Goal: Task Accomplishment & Management: Manage account settings

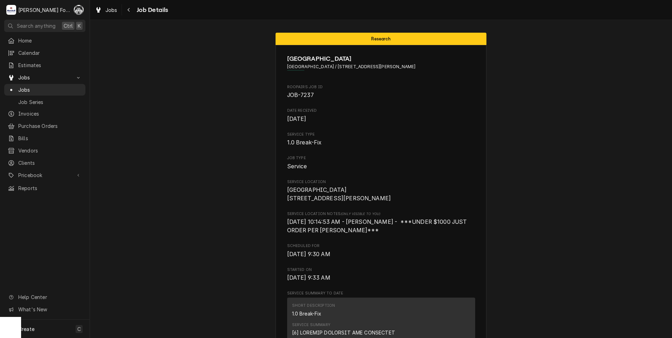
scroll to position [617, 0]
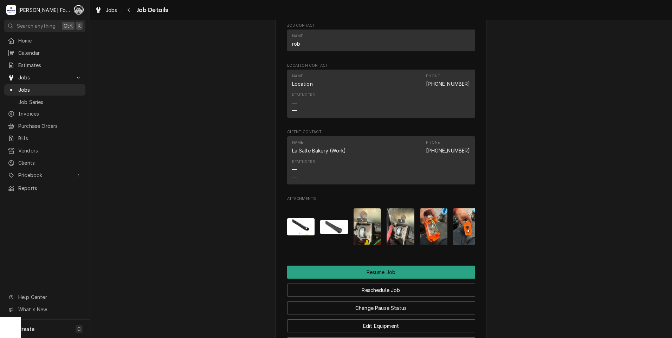
click at [19, 86] on span "Jobs" at bounding box center [50, 89] width 64 height 7
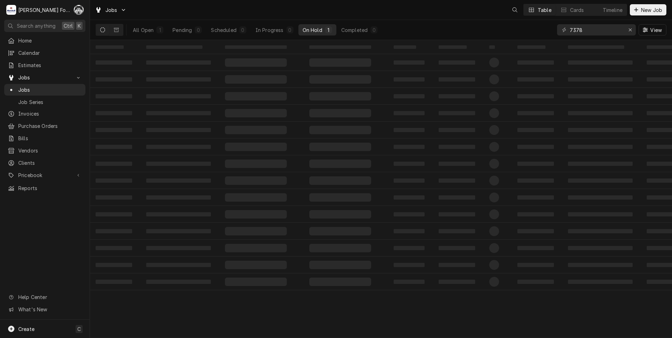
click at [524, 39] on div "All Open 1 Pending 0 Scheduled 0 In Progress 0 On Hold 1 Completed 0 7378 View" at bounding box center [381, 30] width 571 height 20
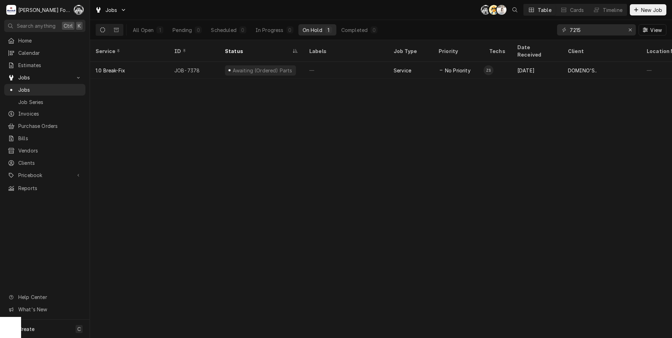
type input "7215"
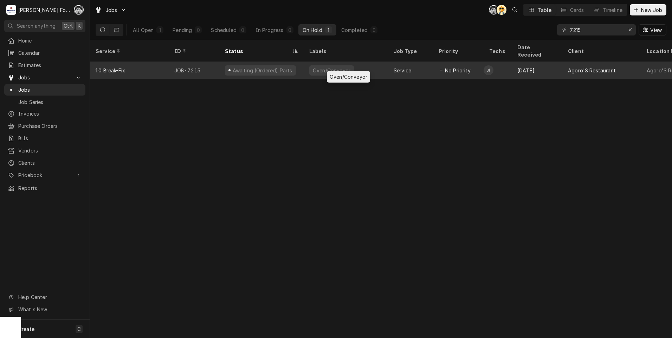
click at [316, 67] on div "Oven/Conveyor" at bounding box center [331, 70] width 39 height 7
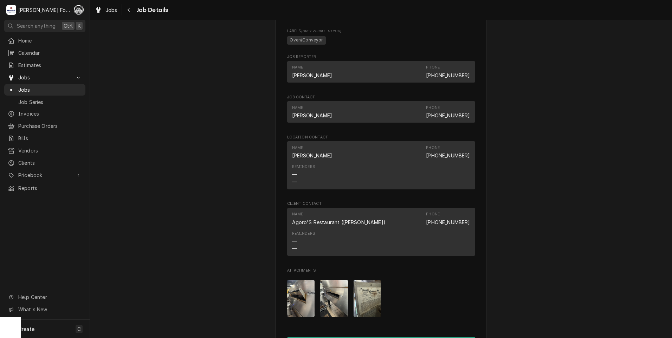
scroll to position [898, 0]
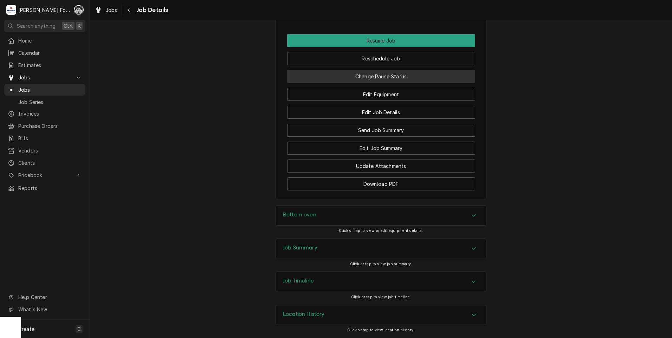
click at [381, 73] on button "Change Pause Status" at bounding box center [381, 76] width 188 height 13
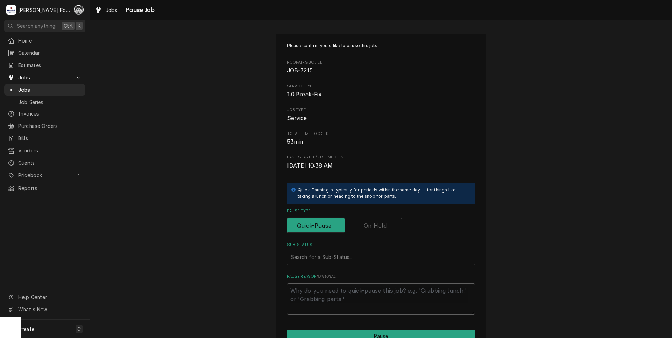
click at [370, 227] on label "Pause Type" at bounding box center [344, 225] width 115 height 15
click at [370, 227] on input "Pause Type" at bounding box center [344, 225] width 109 height 15
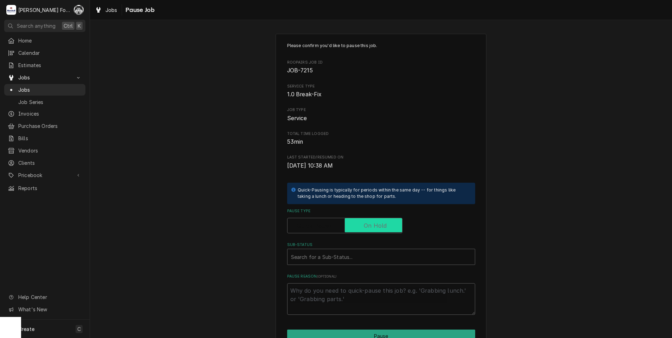
checkbox input "true"
click at [354, 259] on div "Sub-Status" at bounding box center [381, 257] width 180 height 13
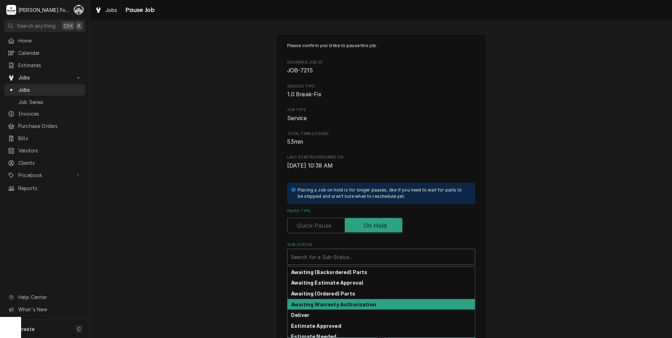
scroll to position [112, 0]
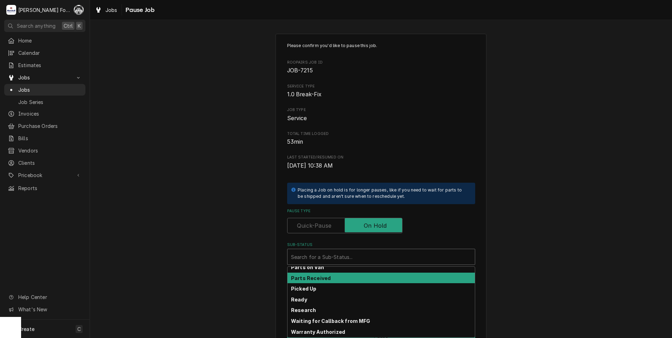
click at [330, 280] on div "Parts Received" at bounding box center [380, 278] width 187 height 11
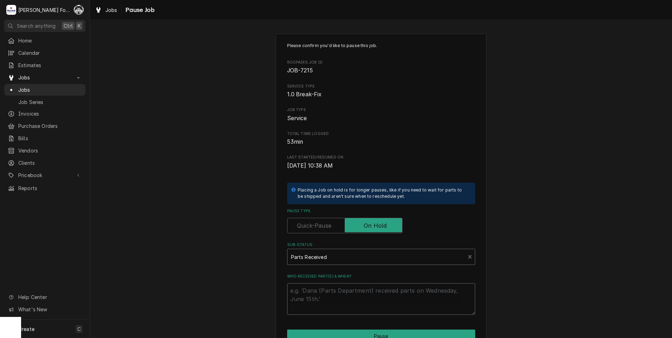
click at [320, 294] on textarea "Who received part(s) & when?" at bounding box center [381, 299] width 188 height 32
paste textarea "[DATE]"
type textarea "x"
type textarea "[DATE]"
click at [345, 335] on button "Pause" at bounding box center [381, 336] width 188 height 13
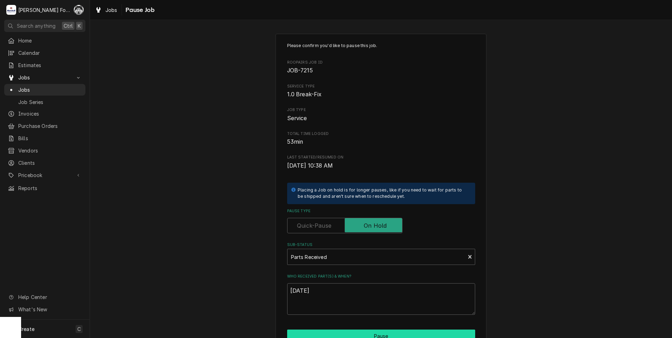
type textarea "x"
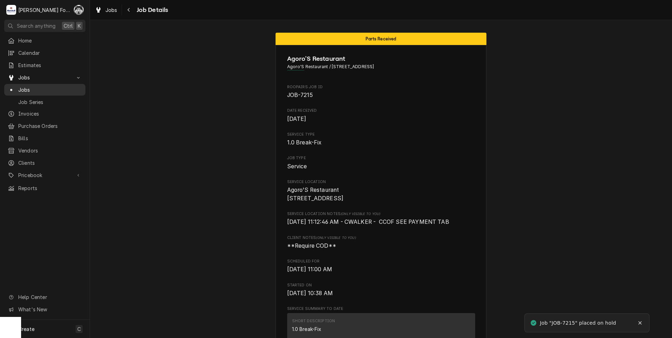
click at [23, 86] on span "Jobs" at bounding box center [50, 89] width 64 height 7
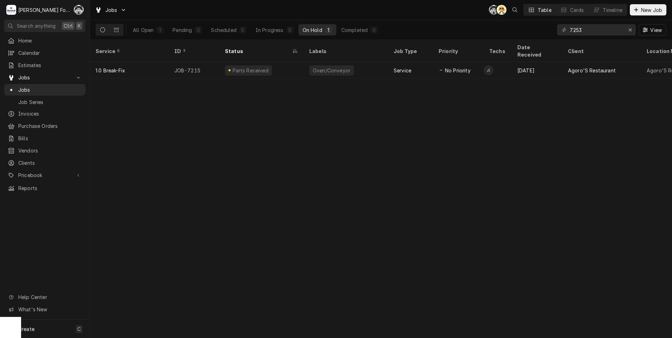
type input "7253"
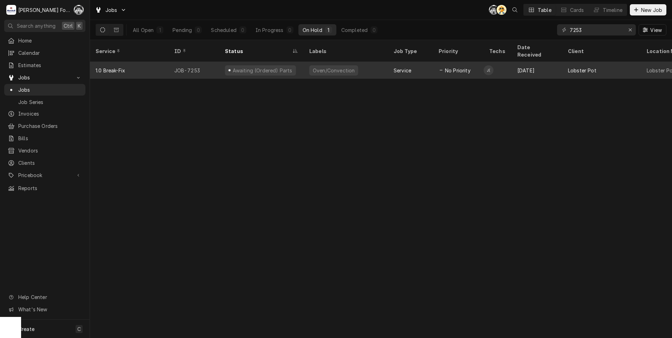
click at [297, 65] on div "Awaiting (Ordered) Parts" at bounding box center [261, 70] width 84 height 17
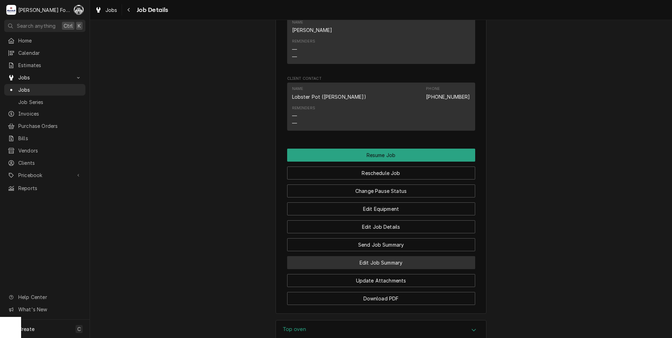
scroll to position [826, 0]
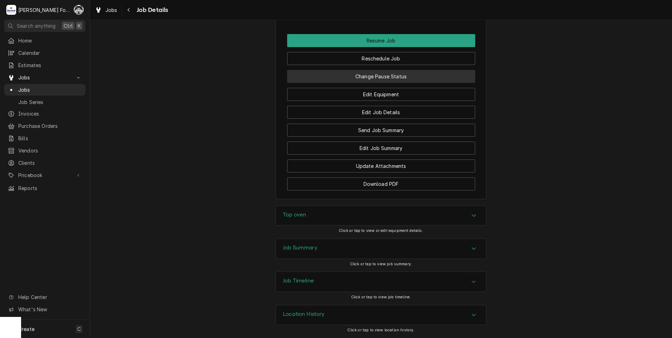
click at [390, 75] on button "Change Pause Status" at bounding box center [381, 76] width 188 height 13
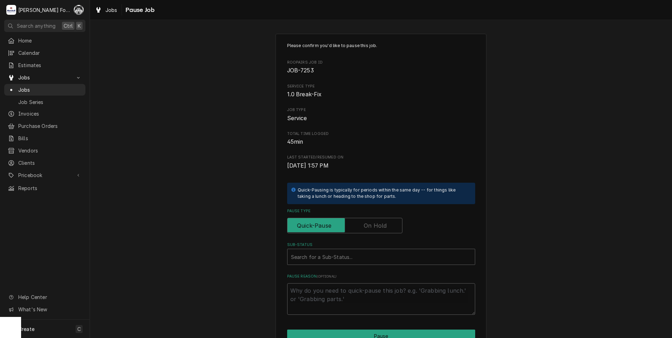
click at [371, 218] on div "Pause Type" at bounding box center [381, 220] width 188 height 25
click at [369, 226] on label "Pause Type" at bounding box center [344, 225] width 115 height 15
click at [369, 226] on input "Pause Type" at bounding box center [344, 225] width 109 height 15
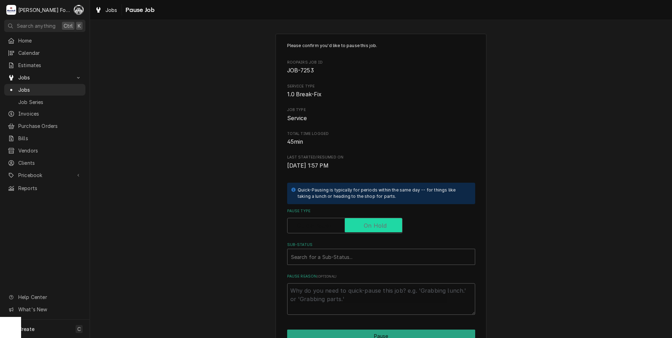
checkbox input "true"
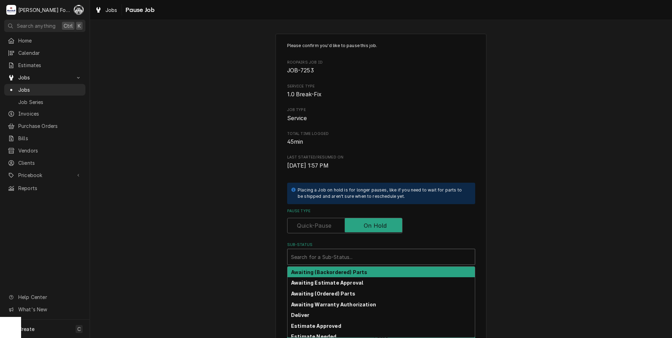
click at [349, 259] on div "Sub-Status" at bounding box center [381, 257] width 180 height 13
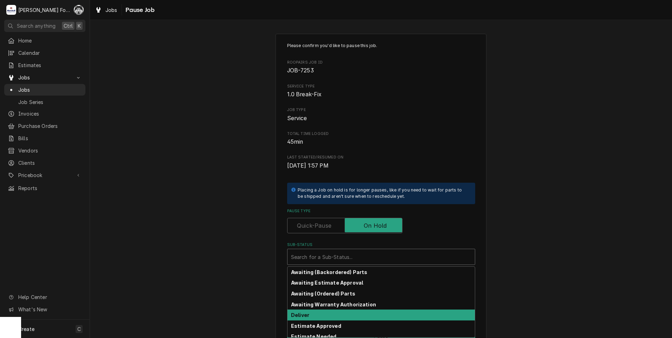
drag, startPoint x: 337, startPoint y: 294, endPoint x: 223, endPoint y: 290, distance: 114.6
click at [223, 290] on div "Please confirm you'd like to pause this job. Roopairs Job ID JOB-7253 Service T…" at bounding box center [381, 210] width 582 height 366
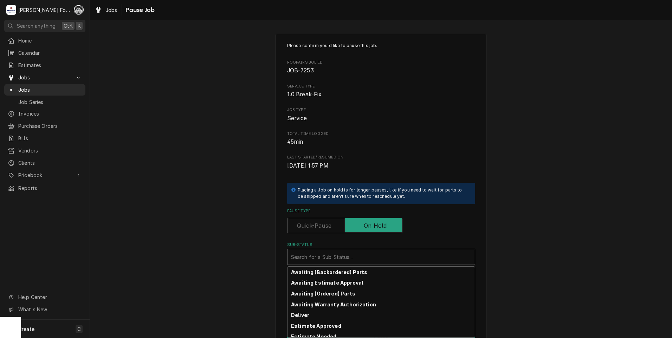
scroll to position [112, 0]
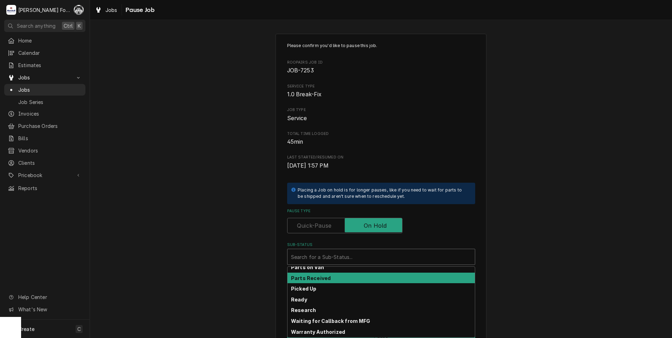
click at [320, 276] on strong "Parts Received" at bounding box center [311, 278] width 40 height 6
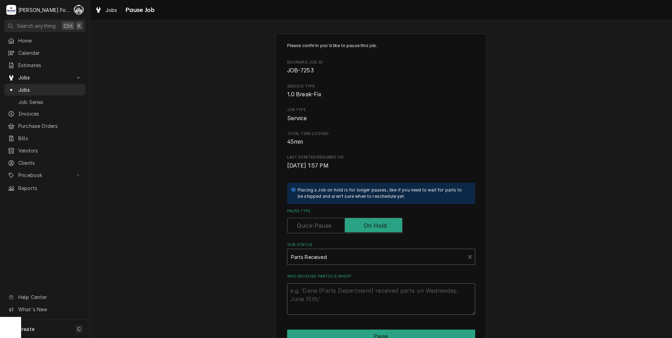
click at [318, 292] on textarea "Who received part(s) & when?" at bounding box center [381, 299] width 188 height 32
paste textarea "[DATE]"
type textarea "x"
type textarea "[DATE]"
click at [336, 333] on button "Pause" at bounding box center [381, 336] width 188 height 13
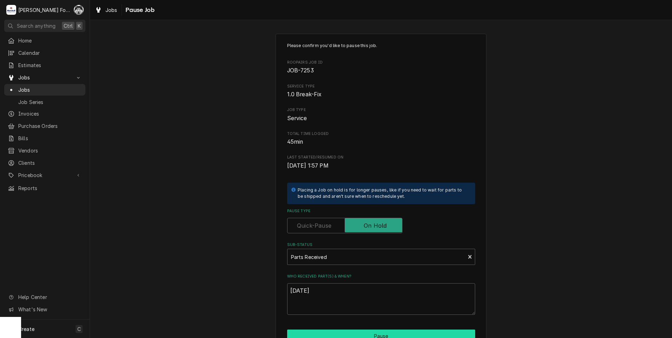
type textarea "x"
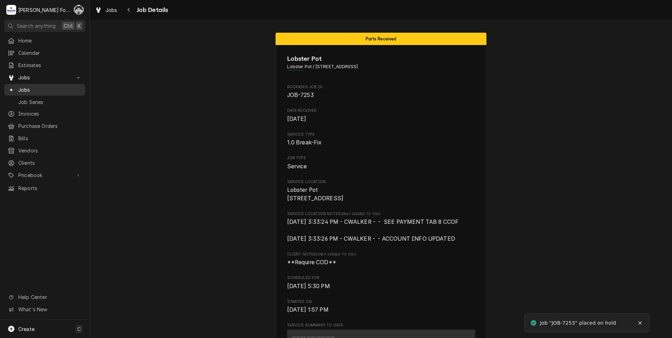
click at [25, 86] on span "Jobs" at bounding box center [50, 89] width 64 height 7
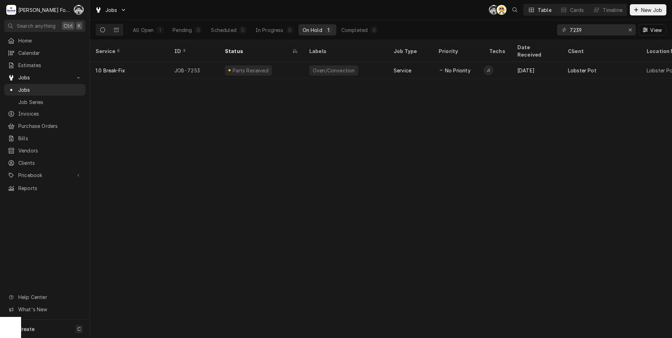
type input "7239"
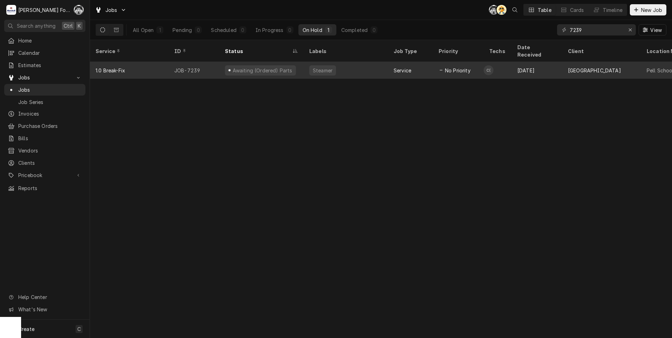
click at [355, 62] on div "Steamer" at bounding box center [346, 70] width 84 height 17
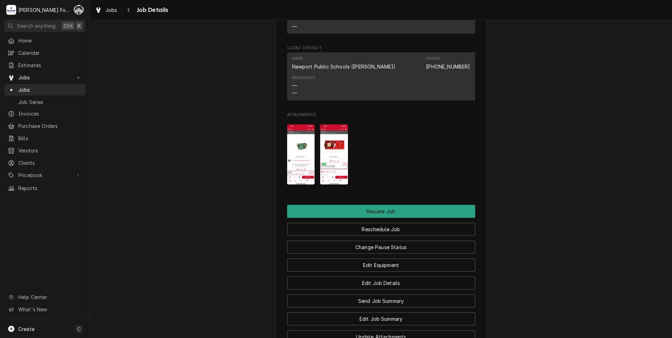
scroll to position [703, 0]
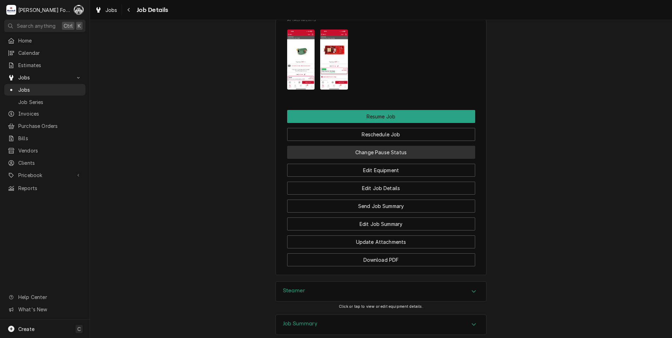
click at [375, 146] on button "Change Pause Status" at bounding box center [381, 152] width 188 height 13
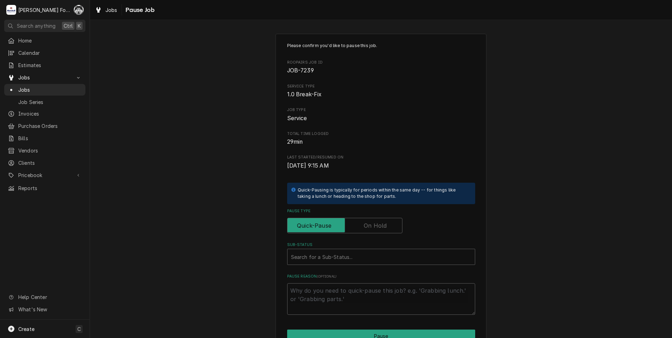
click at [373, 225] on label "Pause Type" at bounding box center [344, 225] width 115 height 15
click at [373, 225] on input "Pause Type" at bounding box center [344, 225] width 109 height 15
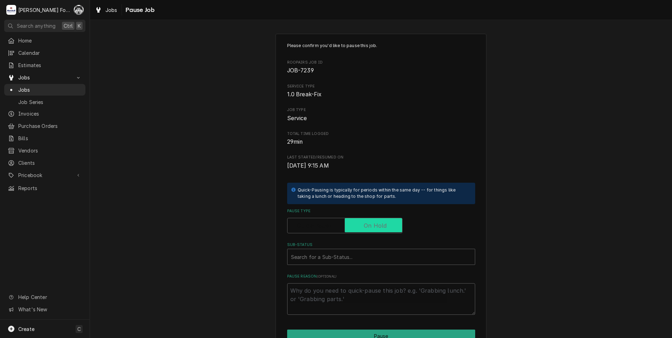
checkbox input "true"
click at [348, 260] on div "Sub-Status" at bounding box center [381, 257] width 180 height 13
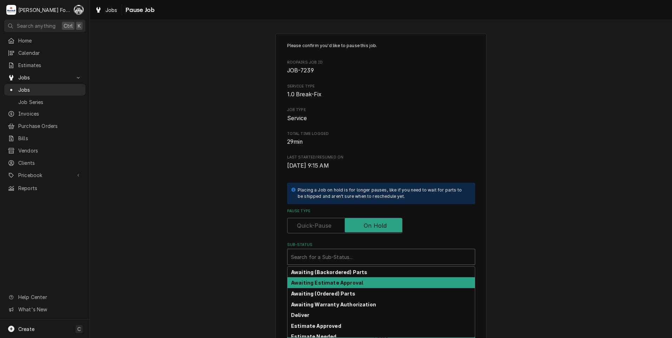
scroll to position [112, 0]
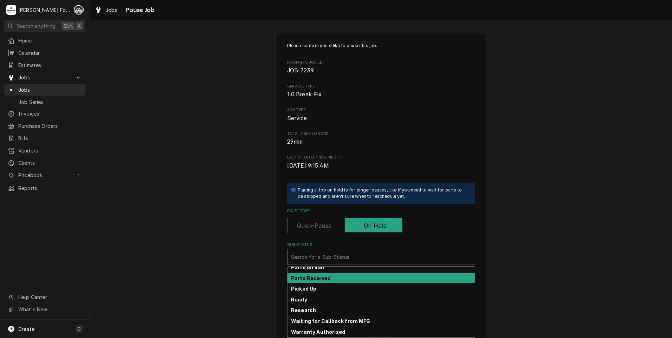
click at [329, 281] on div "Parts Received" at bounding box center [380, 278] width 187 height 11
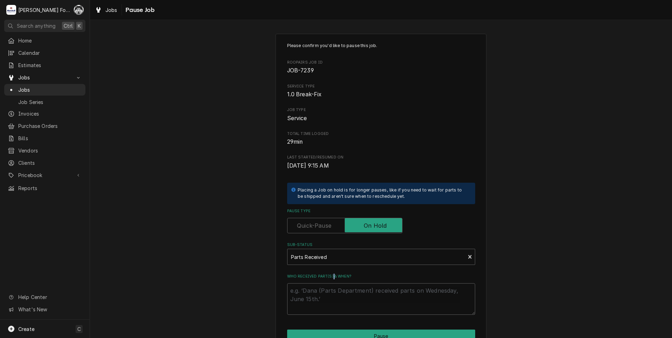
click at [329, 280] on div "Who received part(s) & when?" at bounding box center [381, 294] width 188 height 41
click at [335, 295] on textarea "Who received part(s) & when?" at bounding box center [381, 299] width 188 height 32
paste textarea "9/12/2025"
type textarea "x"
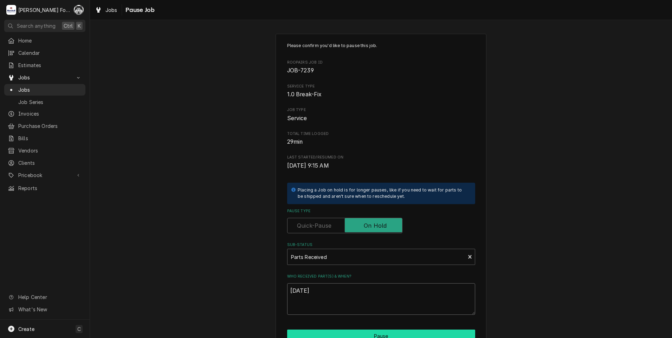
type textarea "9/12/2025"
click at [333, 333] on button "Pause" at bounding box center [381, 336] width 188 height 13
type textarea "x"
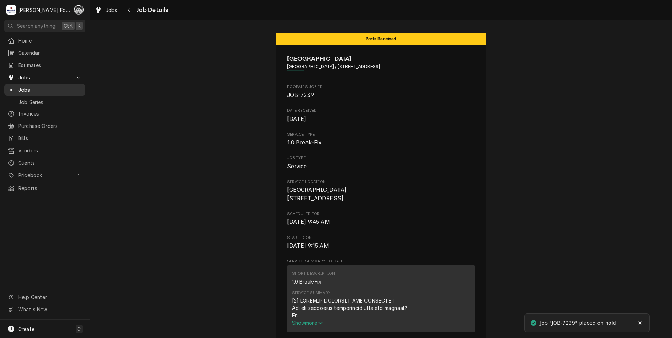
click at [28, 86] on span "Jobs" at bounding box center [50, 89] width 64 height 7
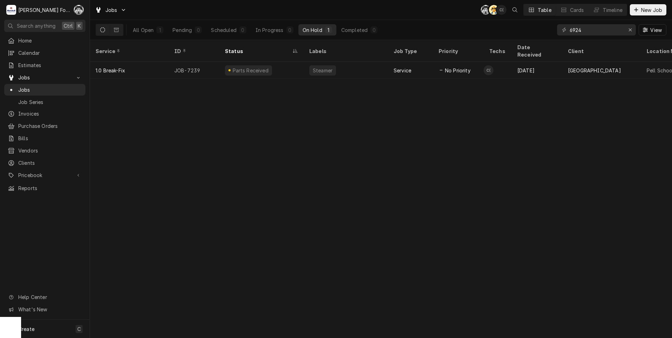
type input "6924"
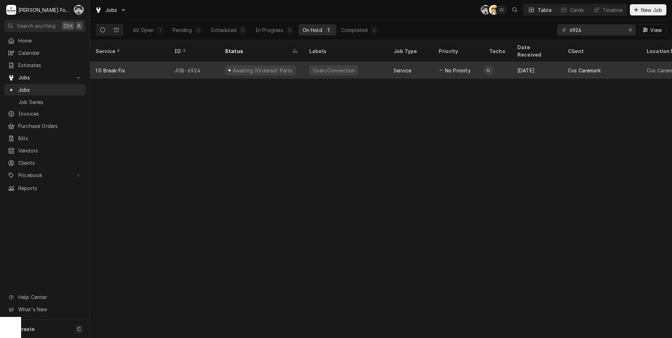
click at [302, 66] on div "Awaiting (Ordered) Parts" at bounding box center [261, 70] width 84 height 17
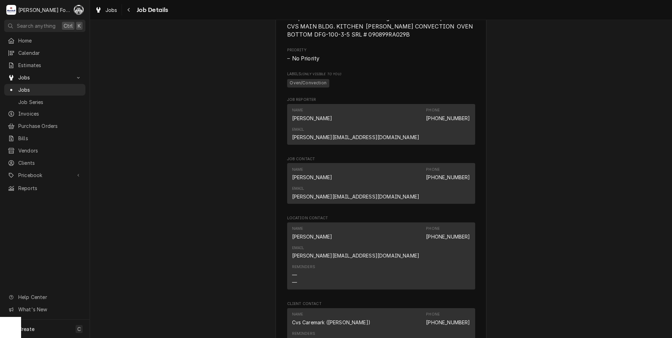
scroll to position [986, 0]
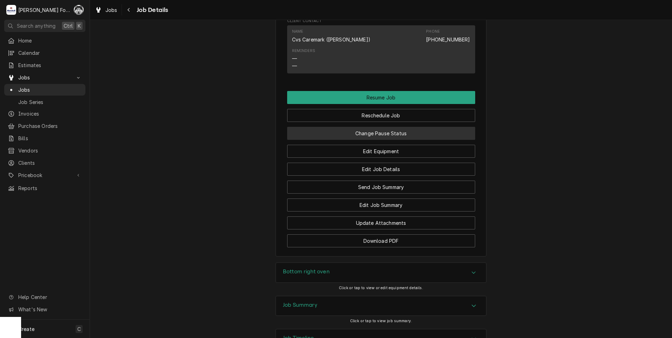
click at [383, 127] on button "Change Pause Status" at bounding box center [381, 133] width 188 height 13
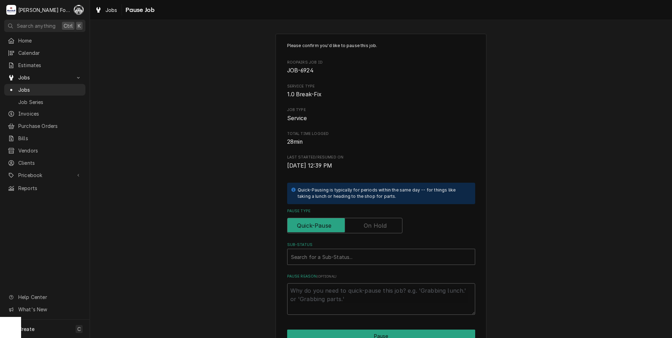
click at [371, 228] on label "Pause Type" at bounding box center [344, 225] width 115 height 15
click at [371, 228] on input "Pause Type" at bounding box center [344, 225] width 109 height 15
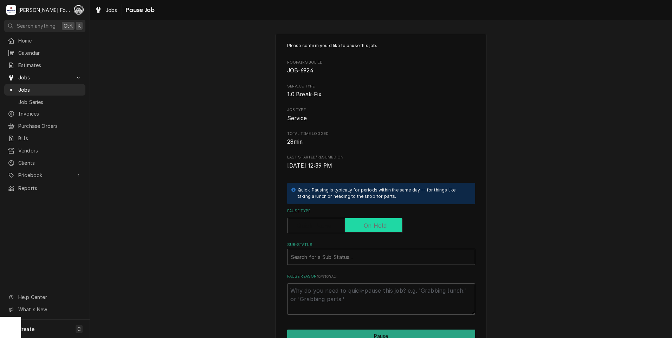
checkbox input "true"
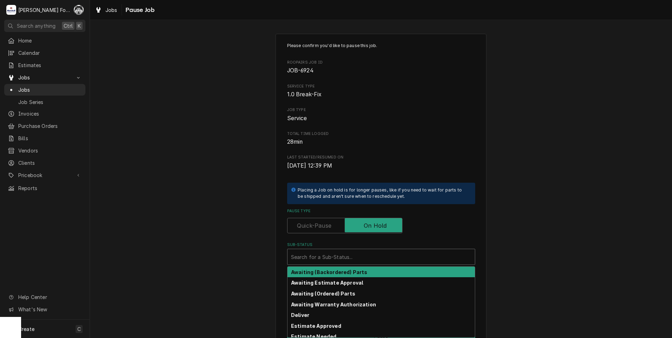
click at [351, 254] on div "Sub-Status" at bounding box center [381, 257] width 180 height 13
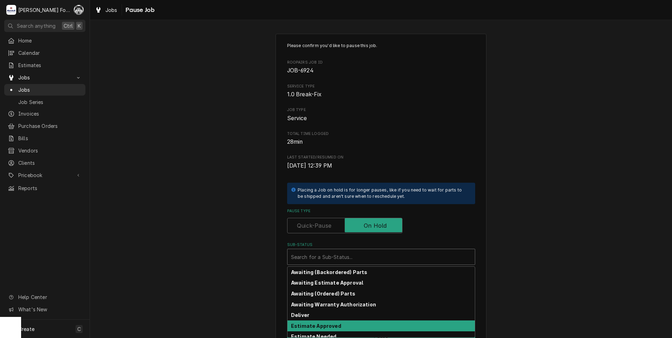
scroll to position [112, 0]
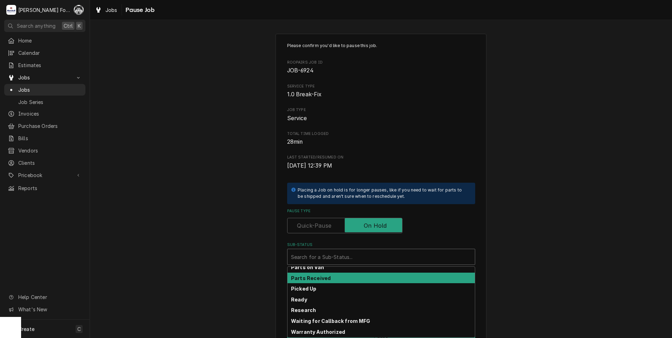
drag, startPoint x: 335, startPoint y: 284, endPoint x: 337, endPoint y: 275, distance: 9.3
click at [337, 275] on div "Awaiting (Backordered) Parts Awaiting Estimate Approval Awaiting (Ordered) Part…" at bounding box center [380, 302] width 187 height 71
click at [336, 275] on div "Parts Received" at bounding box center [380, 278] width 187 height 11
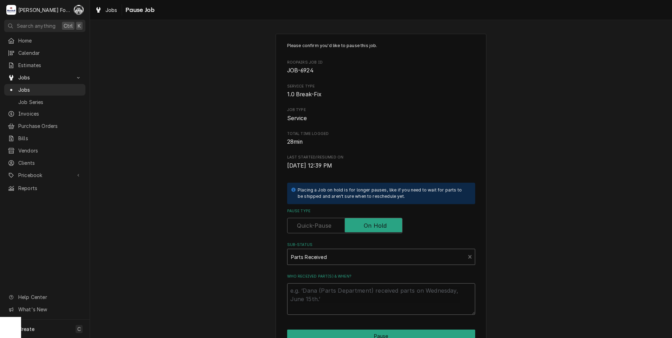
click at [314, 300] on textarea "Who received part(s) & when?" at bounding box center [381, 299] width 188 height 32
paste textarea "9/12/2025"
type textarea "x"
type textarea "9/12/2025"
click at [371, 335] on button "Pause" at bounding box center [381, 336] width 188 height 13
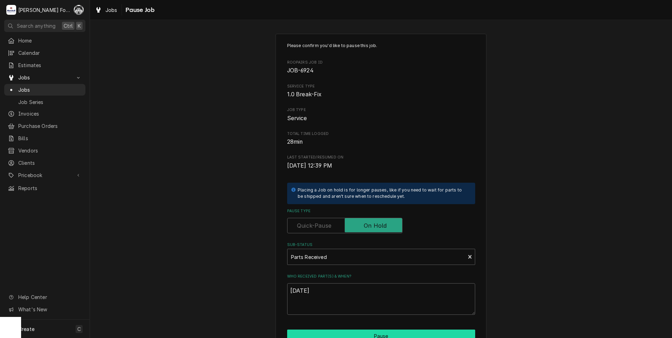
type textarea "x"
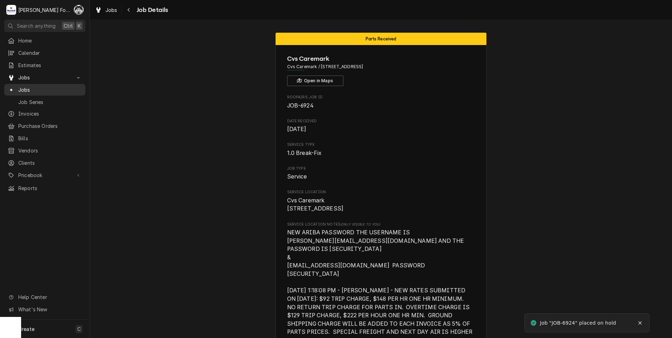
click at [20, 90] on span "Jobs" at bounding box center [50, 89] width 64 height 7
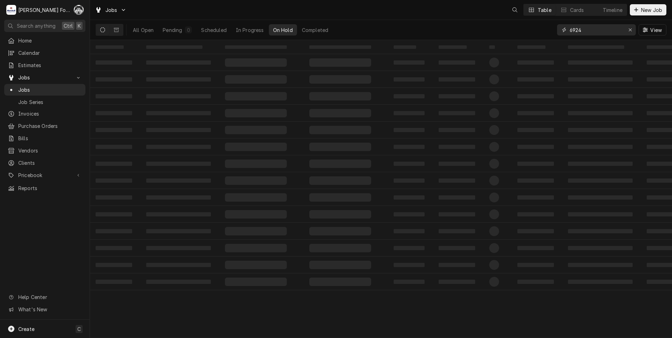
click at [585, 33] on input "6924" at bounding box center [596, 29] width 53 height 11
click at [546, 37] on div "All Open Pending 0 Scheduled In Progress On Hold Completed 6924 View" at bounding box center [381, 30] width 571 height 20
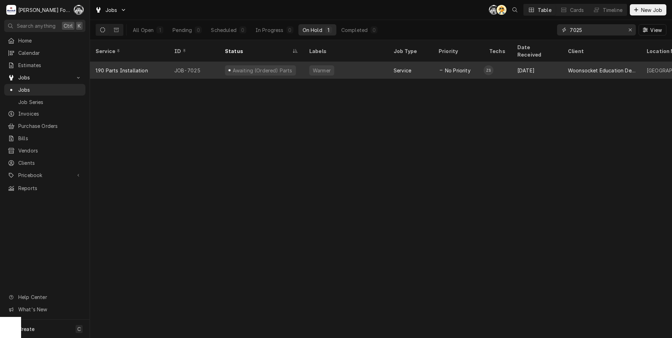
type input "7025"
click at [300, 64] on div "Awaiting (Ordered) Parts" at bounding box center [261, 70] width 84 height 17
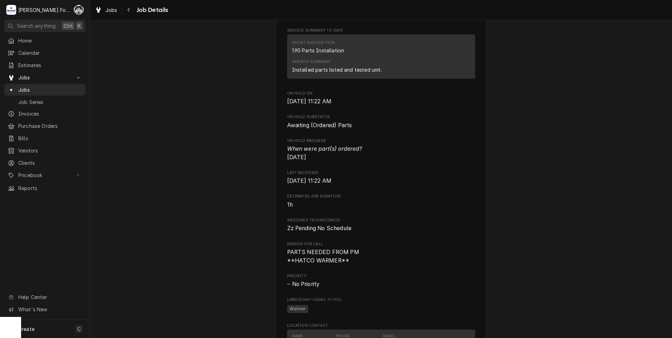
scroll to position [678, 0]
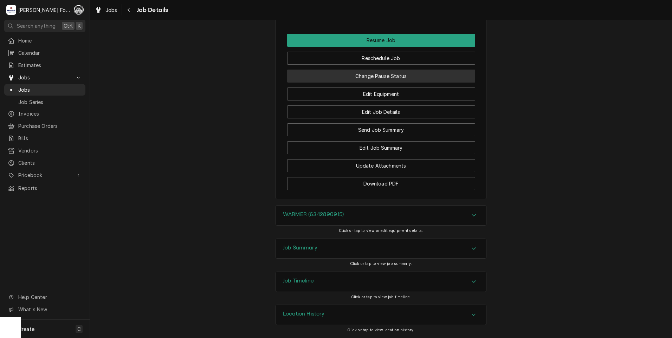
click at [368, 76] on button "Change Pause Status" at bounding box center [381, 76] width 188 height 13
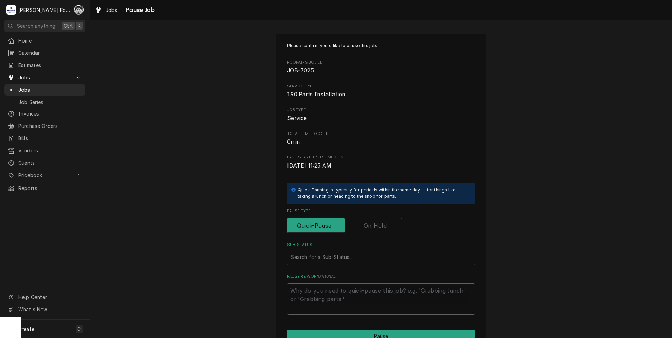
click at [363, 225] on label "Pause Type" at bounding box center [344, 225] width 115 height 15
click at [363, 225] on input "Pause Type" at bounding box center [344, 225] width 109 height 15
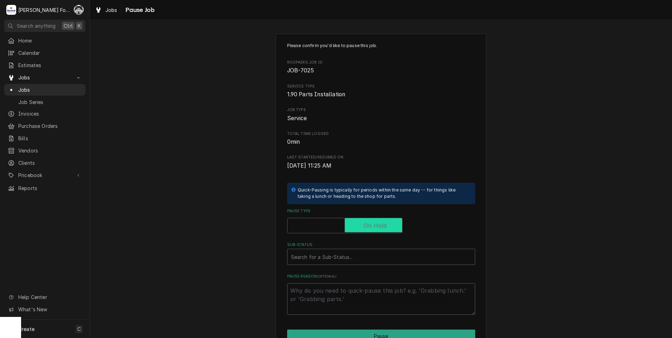
checkbox input "true"
click at [346, 257] on div "Sub-Status" at bounding box center [381, 257] width 180 height 13
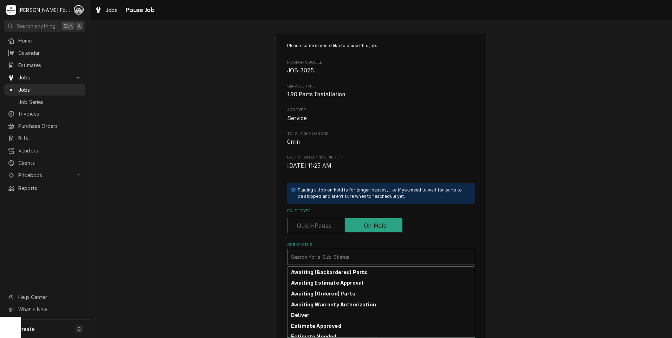
scroll to position [112, 0]
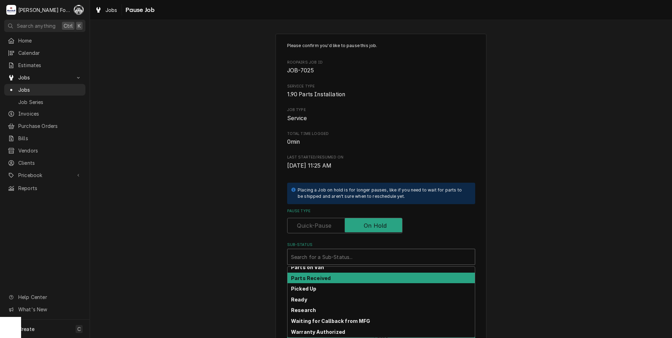
click at [331, 276] on div "Parts Received" at bounding box center [380, 278] width 187 height 11
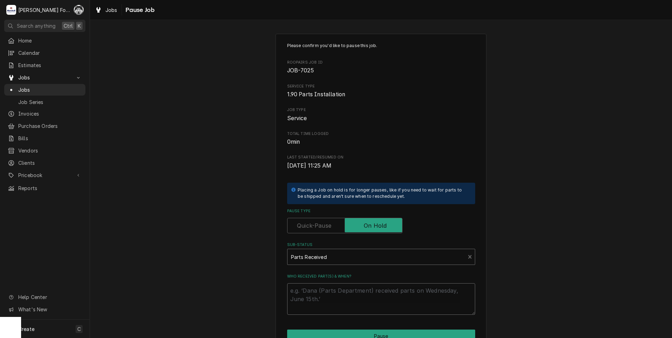
click at [320, 292] on textarea "Who received part(s) & when?" at bounding box center [381, 299] width 188 height 32
paste textarea "[DATE]"
type textarea "x"
type textarea "[DATE]"
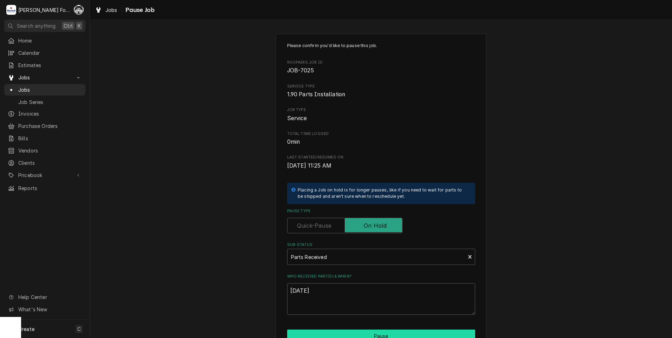
click at [343, 335] on button "Pause" at bounding box center [381, 336] width 188 height 13
type textarea "x"
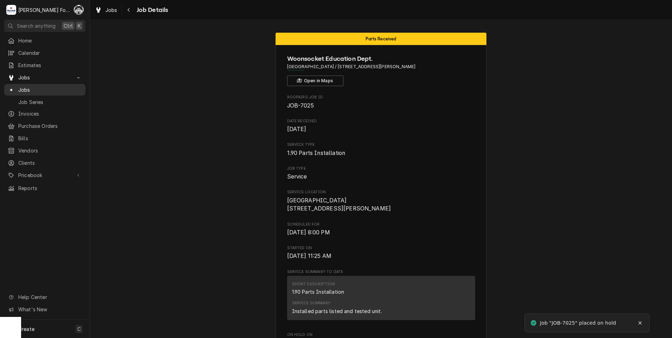
click at [18, 86] on div "Jobs" at bounding box center [45, 89] width 74 height 7
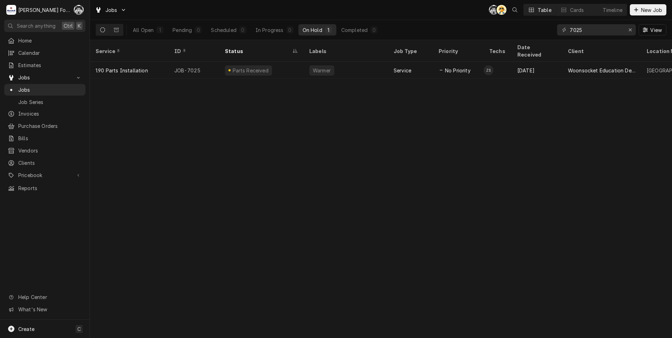
click at [475, 30] on div "All Open 1 Pending 0 Scheduled 0 In Progress 0 On Hold 1 Completed 0 7025 View" at bounding box center [381, 30] width 571 height 20
type input "7257"
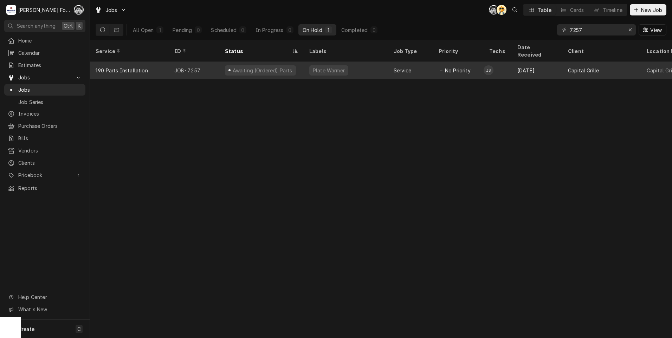
click at [270, 67] on div "Awaiting (Ordered) Parts" at bounding box center [262, 70] width 61 height 7
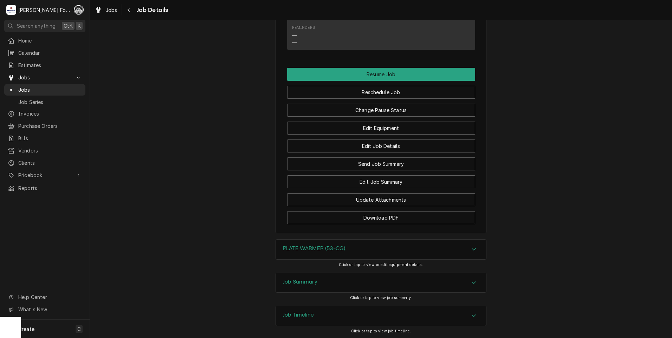
scroll to position [990, 0]
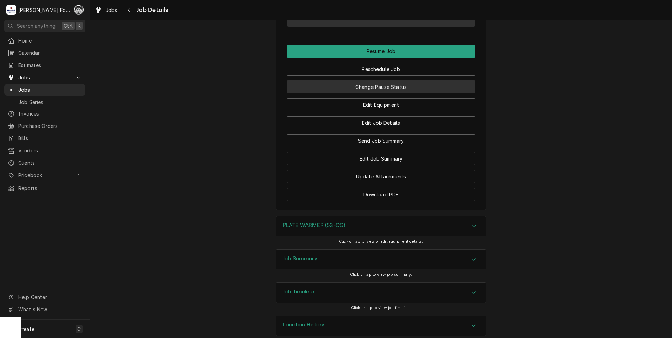
click at [369, 80] on button "Change Pause Status" at bounding box center [381, 86] width 188 height 13
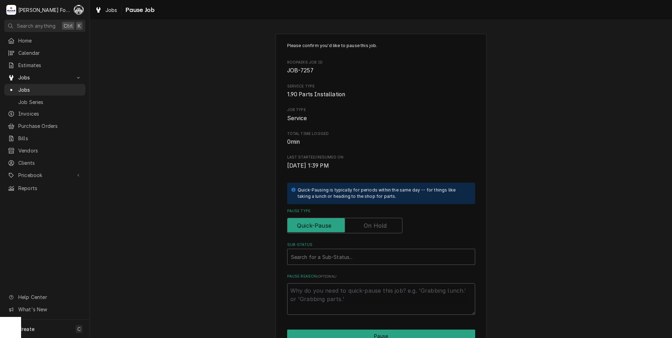
click at [368, 230] on label "Pause Type" at bounding box center [344, 225] width 115 height 15
click at [368, 230] on input "Pause Type" at bounding box center [344, 225] width 109 height 15
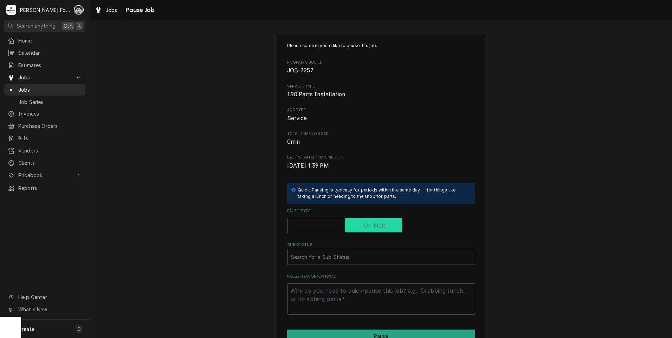
checkbox input "true"
click at [328, 268] on div "Please confirm you'd like to pause this job. Roopairs Job ID JOB-7257 Service T…" at bounding box center [381, 179] width 188 height 272
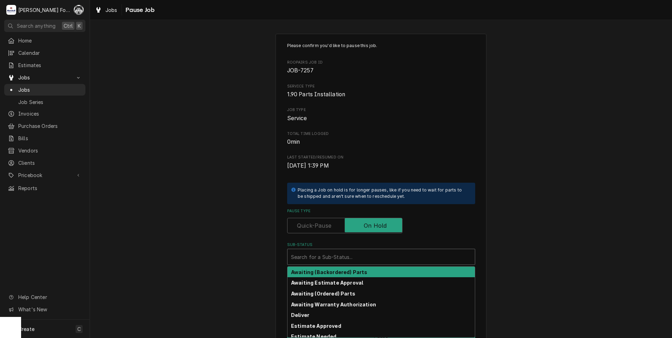
click at [332, 259] on div "Sub-Status" at bounding box center [381, 257] width 180 height 13
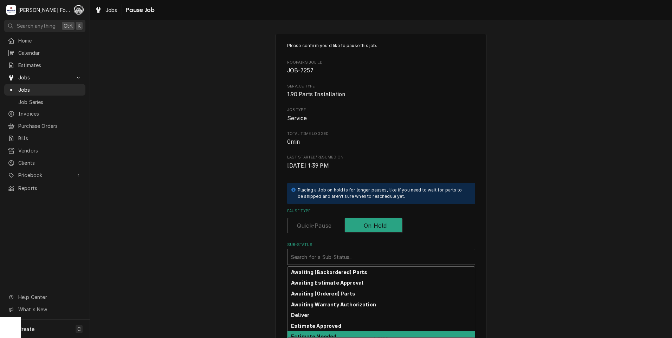
click at [327, 335] on strong "Estimate Needed" at bounding box center [313, 336] width 45 height 6
click at [342, 258] on div "Sub-Status" at bounding box center [376, 257] width 171 height 13
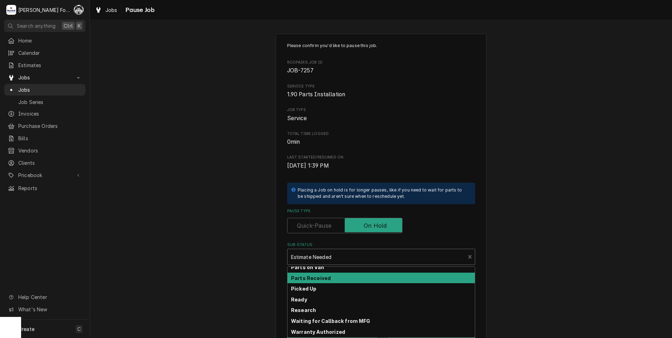
click at [327, 283] on div "Parts Received" at bounding box center [380, 278] width 187 height 11
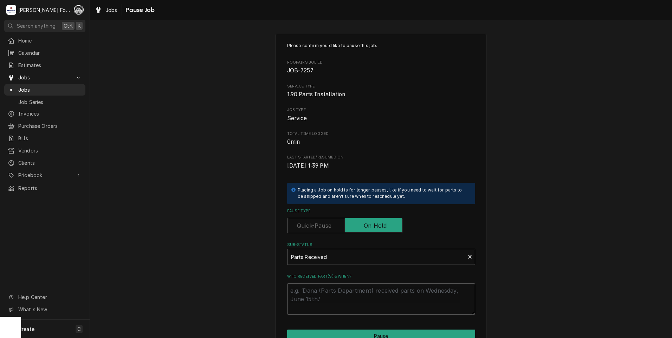
click at [313, 292] on textarea "Who received part(s) & when?" at bounding box center [381, 299] width 188 height 32
paste textarea "[DATE]"
type textarea "x"
type textarea "[DATE]"
click at [328, 334] on button "Pause" at bounding box center [381, 336] width 188 height 13
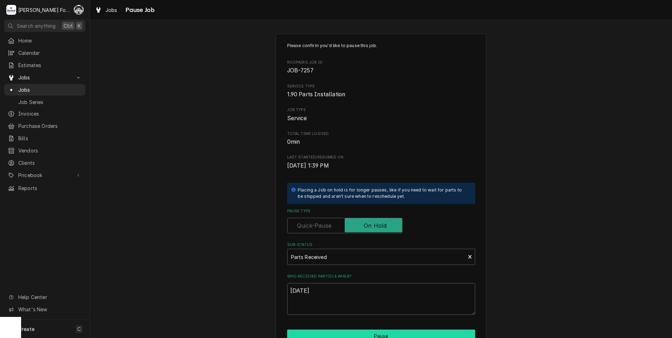
type textarea "x"
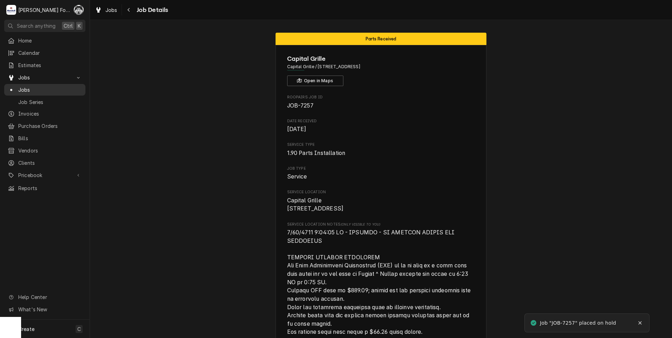
click at [29, 88] on span "Jobs" at bounding box center [50, 89] width 64 height 7
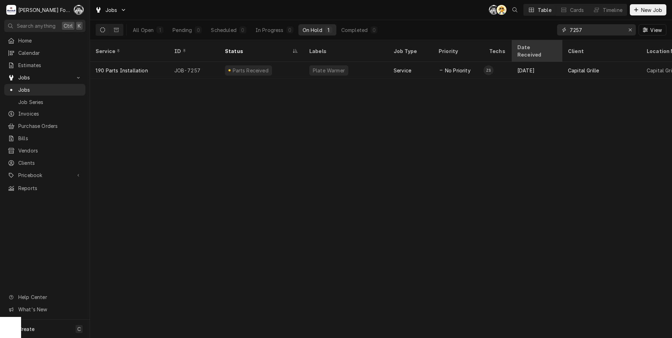
drag, startPoint x: 593, startPoint y: 31, endPoint x: 513, endPoint y: 41, distance: 80.4
click at [514, 41] on div "Jobs C( AT Table Cards Timeline New Job All Open 1 Pending 0 Scheduled 0 In Pro…" at bounding box center [381, 169] width 582 height 338
type input "7153"
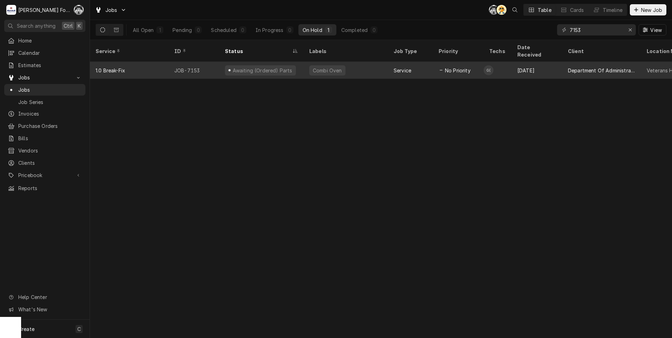
click at [349, 65] on div "Combi Oven" at bounding box center [346, 70] width 84 height 17
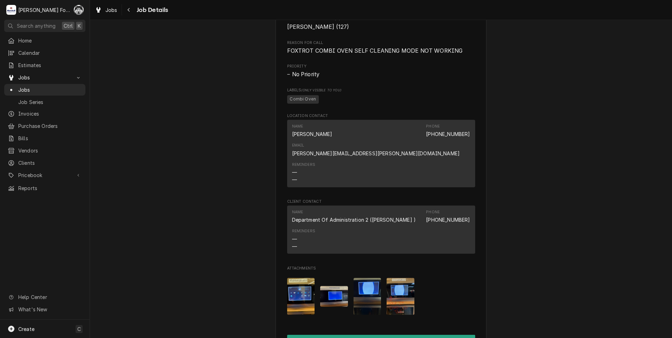
scroll to position [962, 0]
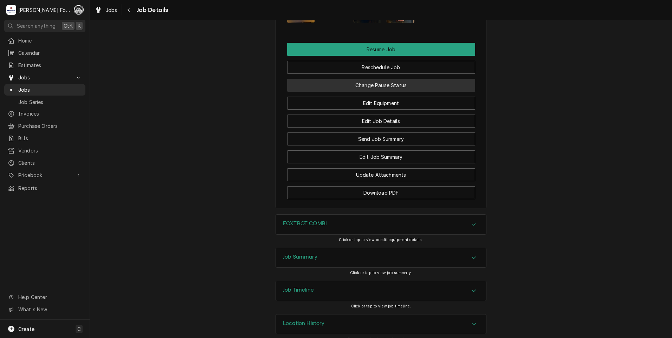
click at [363, 79] on button "Change Pause Status" at bounding box center [381, 85] width 188 height 13
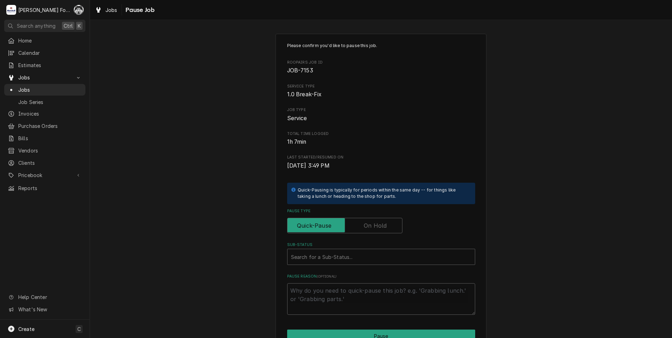
click at [369, 227] on label "Pause Type" at bounding box center [344, 225] width 115 height 15
click at [369, 227] on input "Pause Type" at bounding box center [344, 225] width 109 height 15
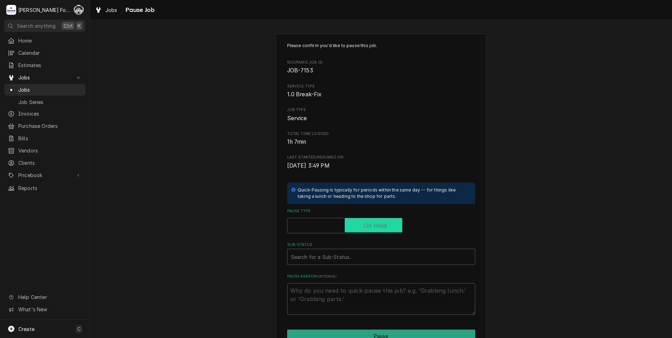
checkbox input "true"
click at [352, 258] on div "Sub-Status" at bounding box center [381, 257] width 180 height 13
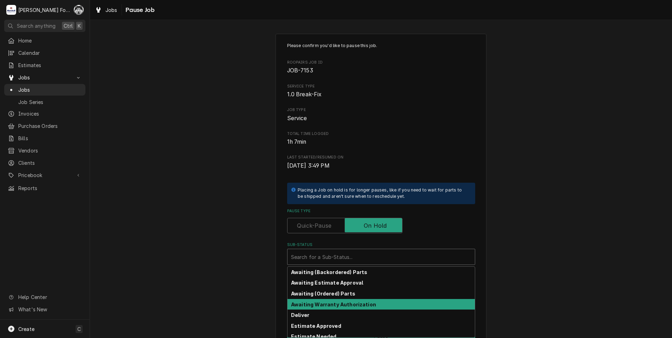
drag, startPoint x: 340, startPoint y: 283, endPoint x: 244, endPoint y: 302, distance: 98.4
click at [247, 304] on div "Please confirm you'd like to pause this job. Roopairs Job ID JOB-7153 Service T…" at bounding box center [381, 210] width 582 height 366
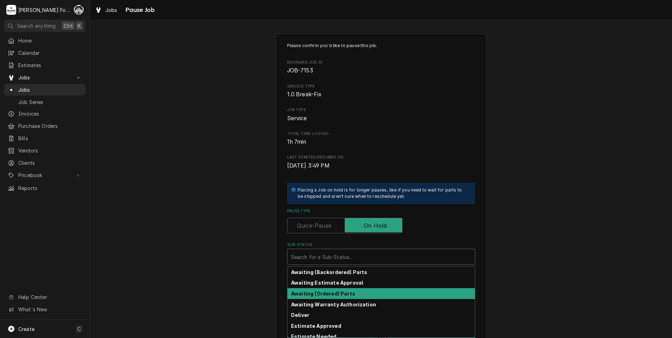
scroll to position [112, 0]
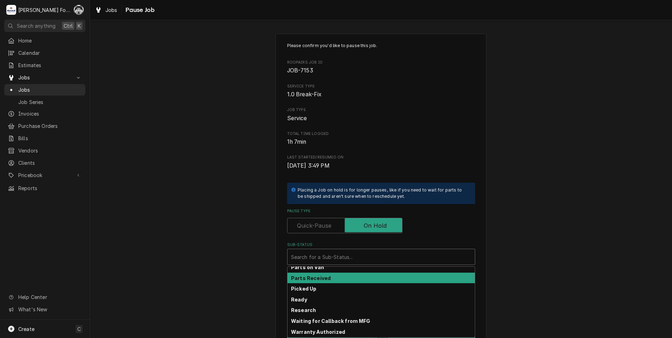
click at [311, 280] on strong "Parts Received" at bounding box center [311, 278] width 40 height 6
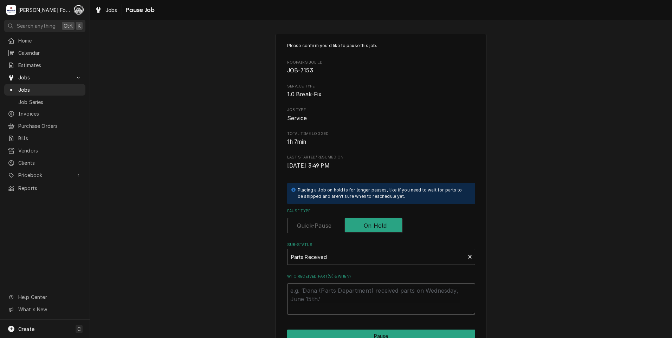
click at [319, 292] on textarea "Who received part(s) & when?" at bounding box center [381, 299] width 188 height 32
paste textarea "9/12/2025"
type textarea "x"
type textarea "9/12/2025"
click at [329, 335] on button "Pause" at bounding box center [381, 336] width 188 height 13
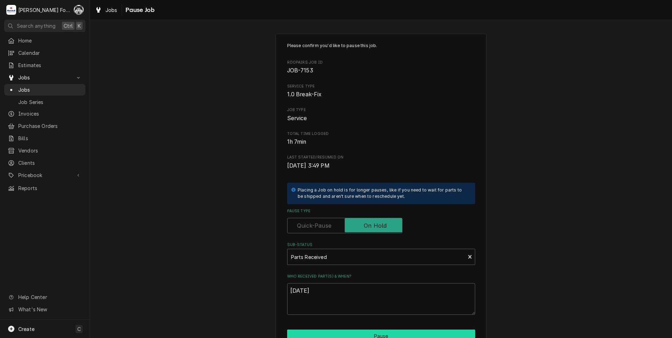
type textarea "x"
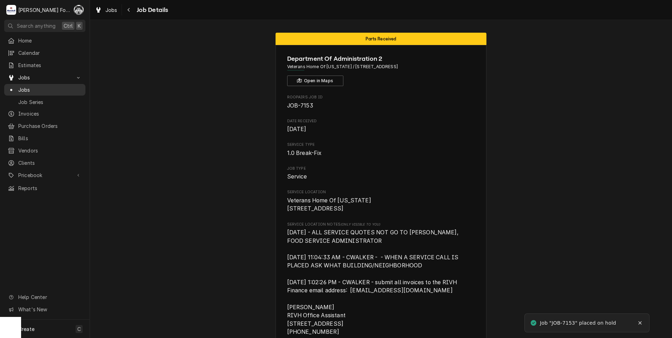
click at [19, 86] on span "Jobs" at bounding box center [50, 89] width 64 height 7
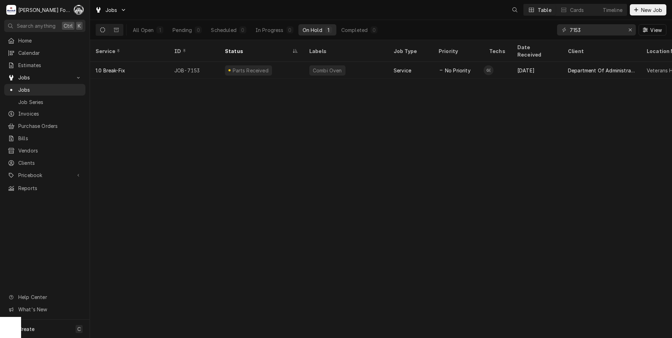
click at [514, 36] on div "All Open 1 Pending 0 Scheduled 0 In Progress 0 On Hold 1 Completed 0 7153 View" at bounding box center [381, 30] width 571 height 20
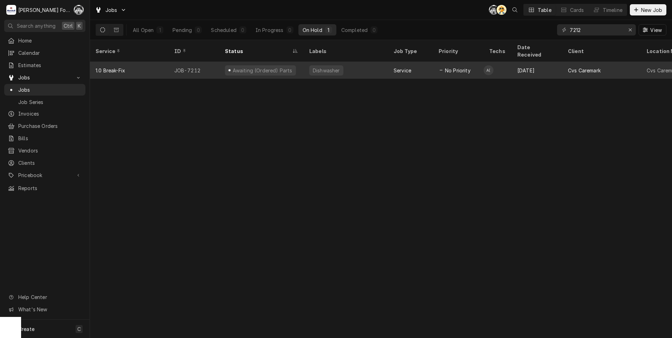
type input "7212"
click at [294, 62] on div "Awaiting (Ordered) Parts" at bounding box center [261, 70] width 84 height 17
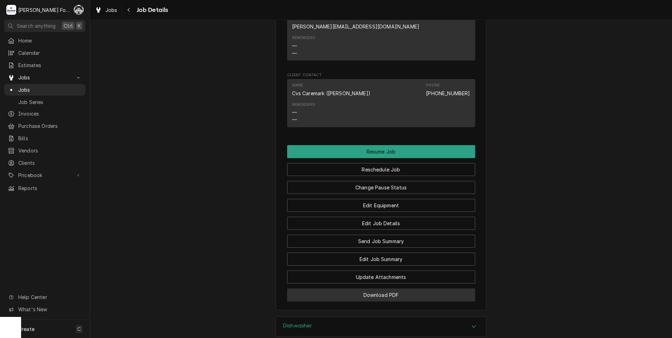
scroll to position [961, 0]
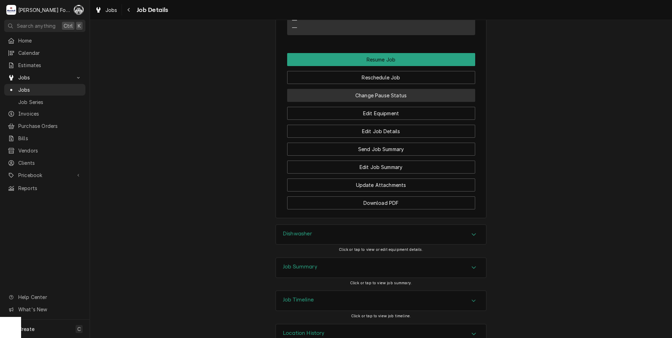
click at [362, 89] on button "Change Pause Status" at bounding box center [381, 95] width 188 height 13
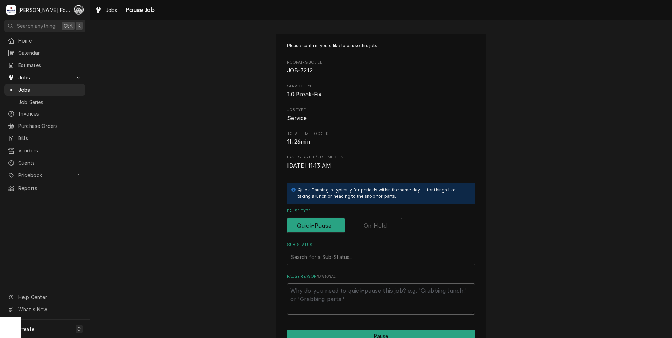
click at [368, 229] on label "Pause Type" at bounding box center [344, 225] width 115 height 15
click at [368, 229] on input "Pause Type" at bounding box center [344, 225] width 109 height 15
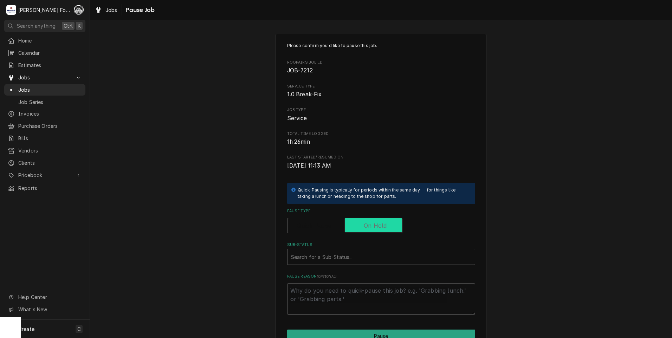
checkbox input "true"
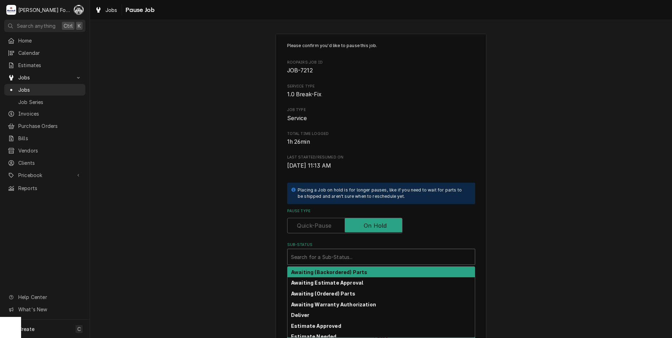
click at [341, 257] on div "Sub-Status" at bounding box center [381, 257] width 180 height 13
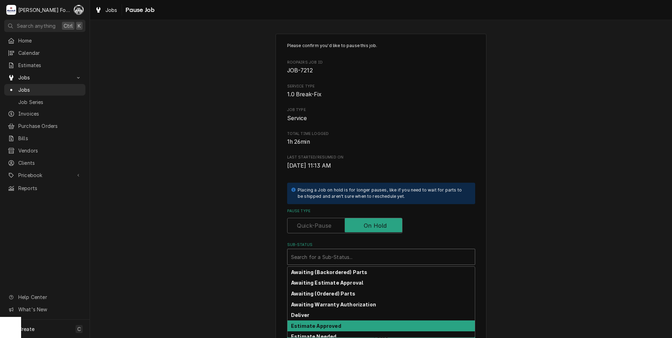
scroll to position [112, 0]
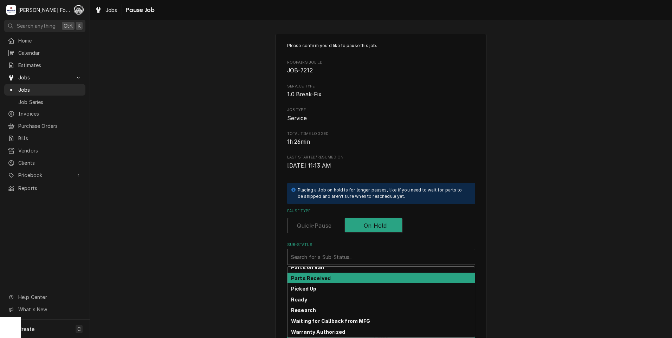
click at [329, 279] on div "Parts Received" at bounding box center [380, 278] width 187 height 11
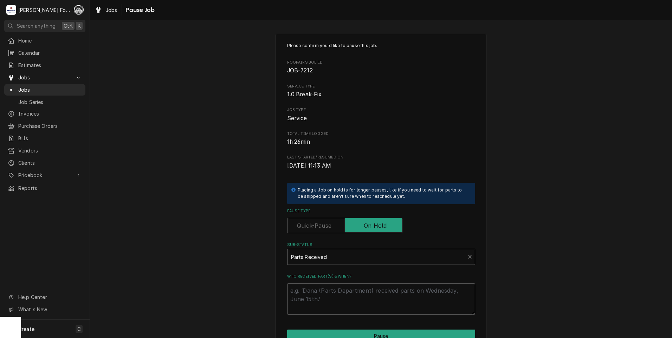
click at [323, 291] on textarea "Who received part(s) & when?" at bounding box center [381, 299] width 188 height 32
paste textarea "[DATE]"
type textarea "x"
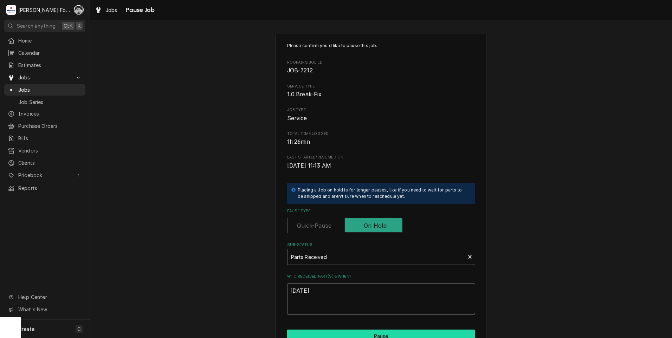
type textarea "[DATE]"
click at [329, 331] on button "Pause" at bounding box center [381, 336] width 188 height 13
type textarea "x"
